Goal: Go to known website: Access a specific website the user already knows

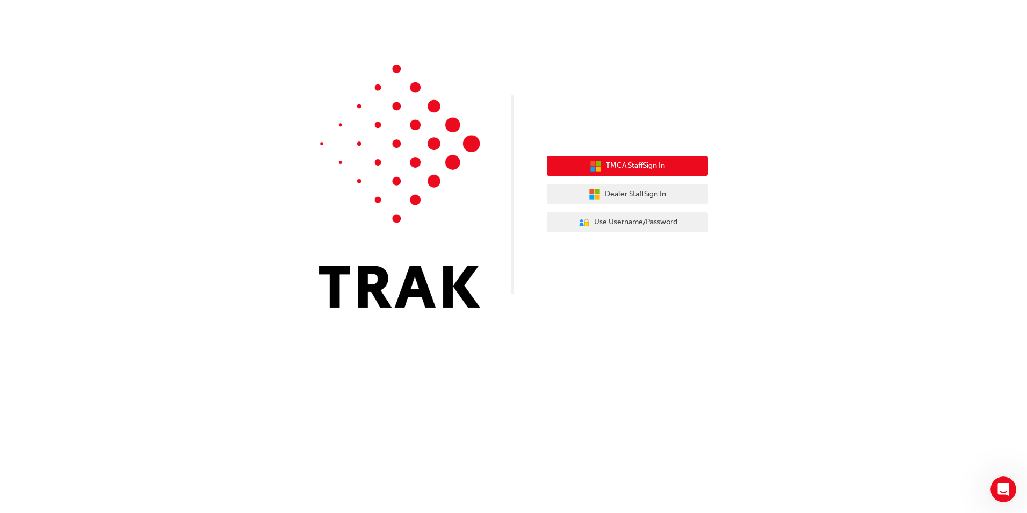
click at [648, 168] on span "TMCA Staff Sign In" at bounding box center [635, 166] width 59 height 12
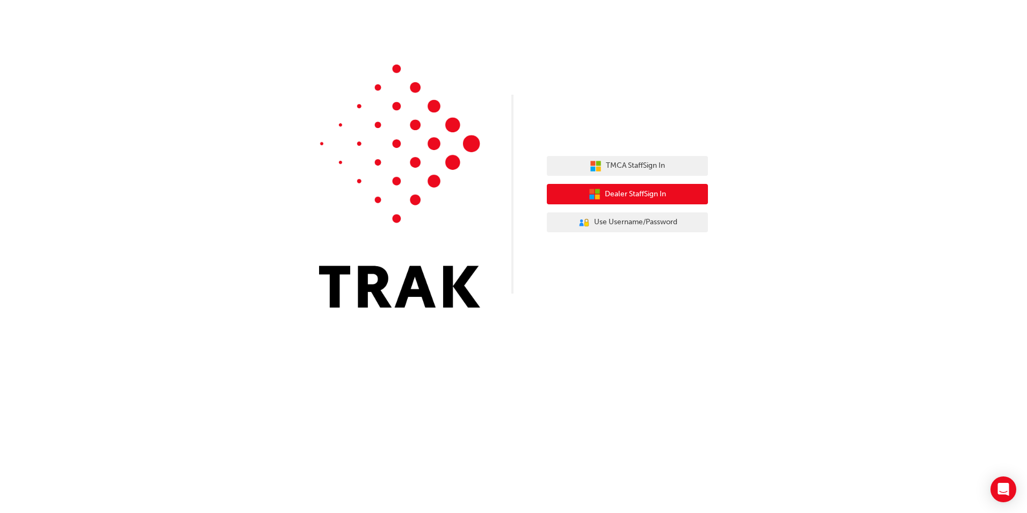
click at [657, 191] on span "Dealer Staff Sign In" at bounding box center [635, 194] width 61 height 12
